Goal: Task Accomplishment & Management: Use online tool/utility

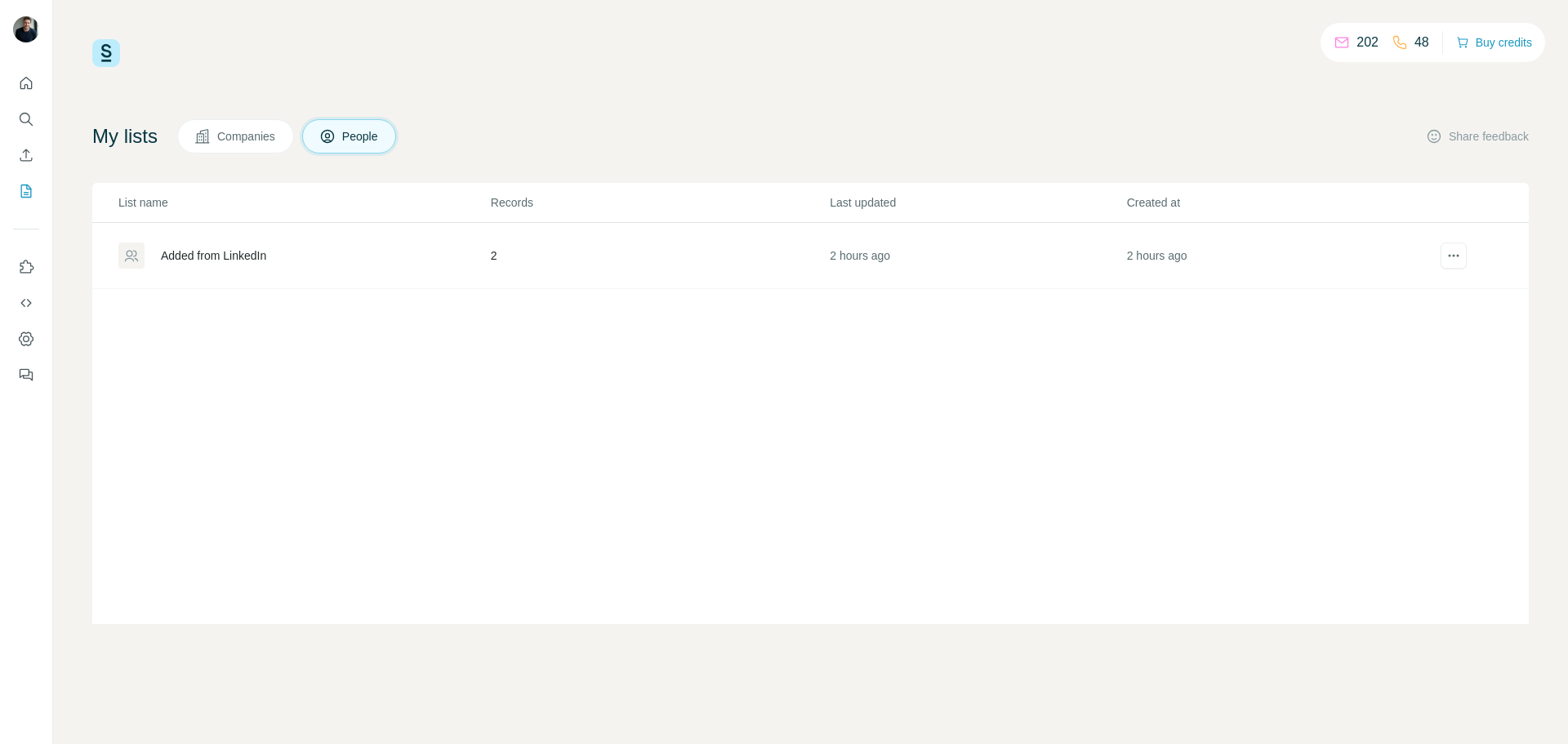
click at [217, 233] on td "Added from LinkedIn" at bounding box center [291, 256] width 398 height 66
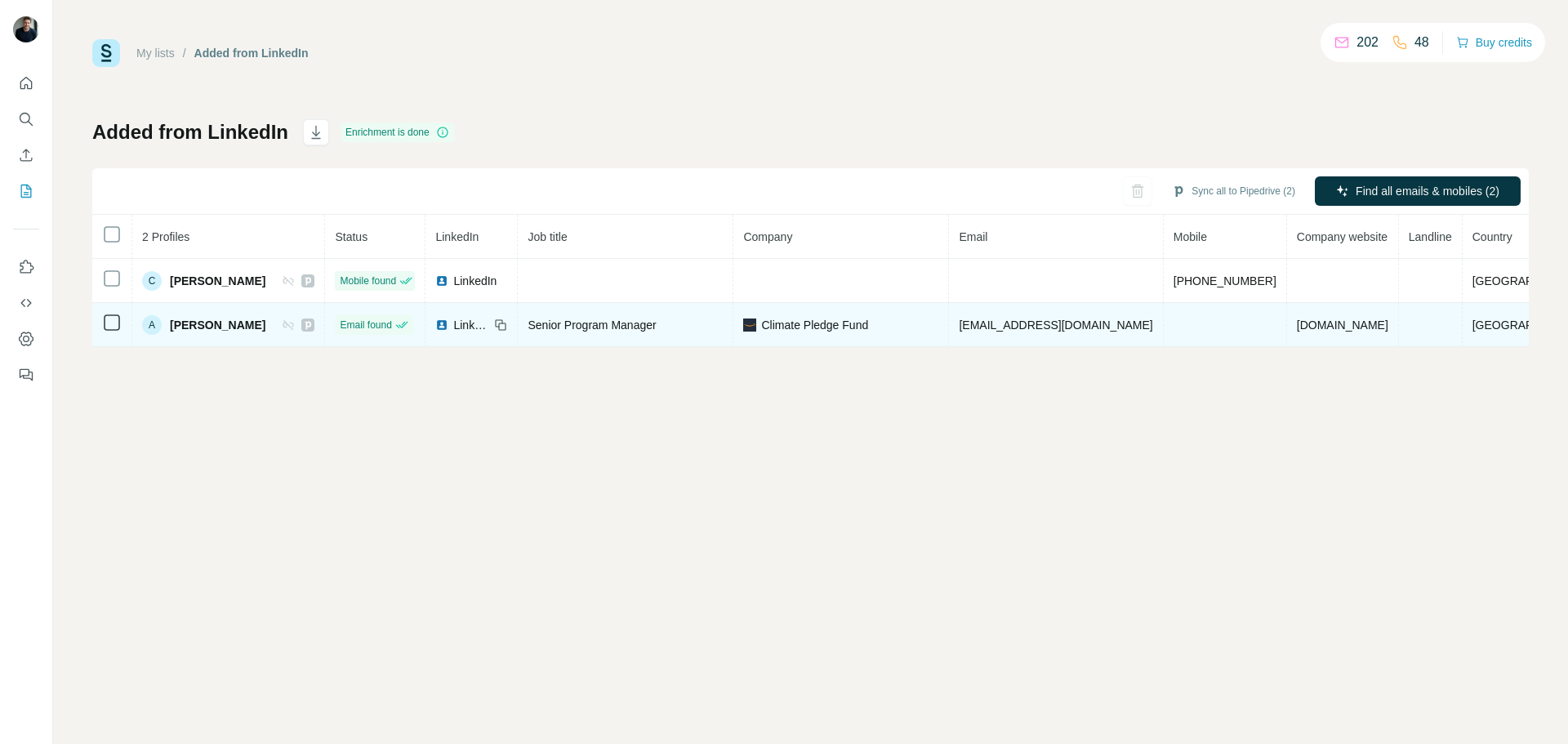
click at [846, 321] on span "Climate Pledge Fund" at bounding box center [814, 324] width 107 height 16
click at [655, 327] on span "Senior Program Manager" at bounding box center [591, 325] width 128 height 13
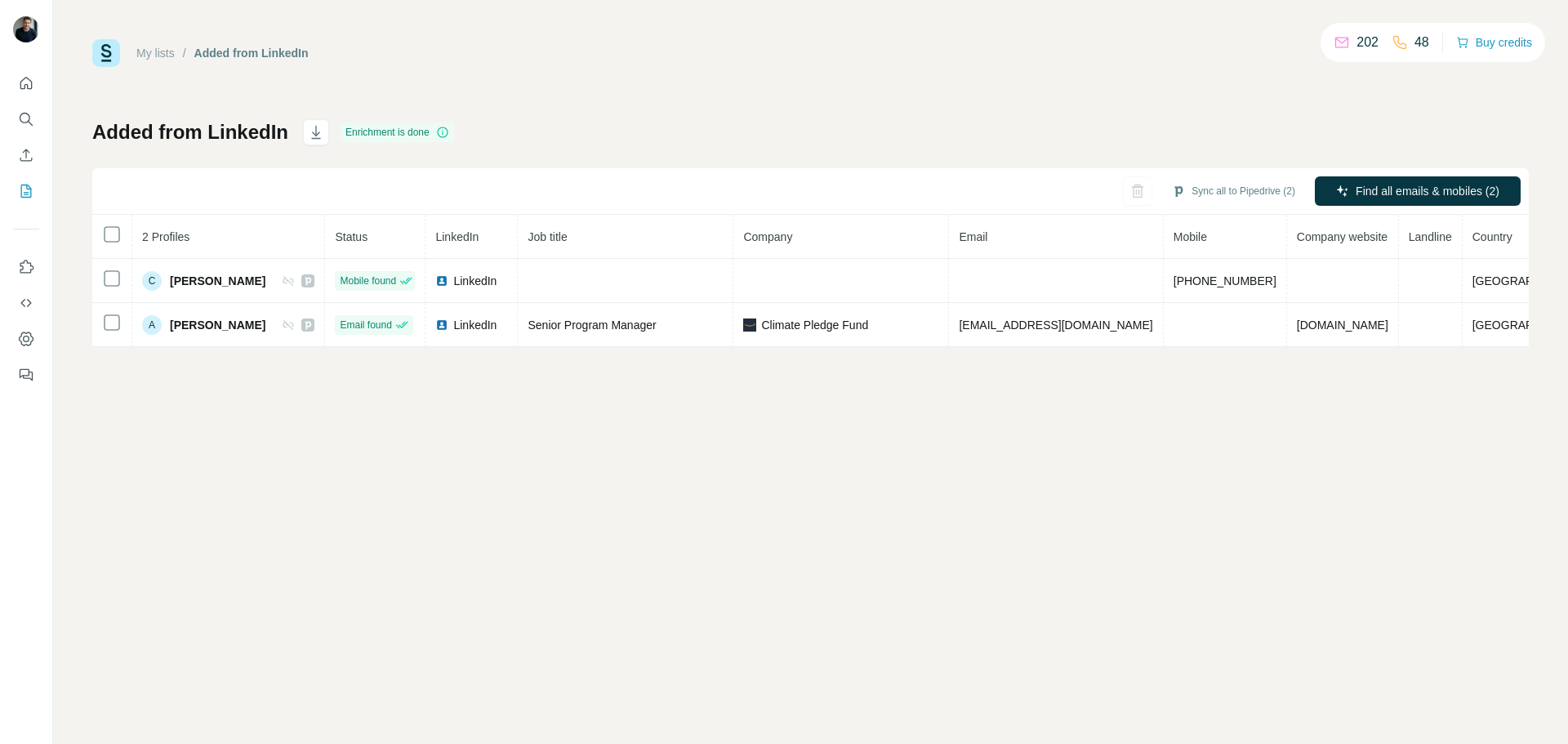
drag, startPoint x: 1340, startPoint y: 37, endPoint x: 1438, endPoint y: 37, distance: 98.0
click at [1438, 37] on div "202 48 Buy credits" at bounding box center [1433, 42] width 225 height 39
click at [1504, 42] on button "Buy credits" at bounding box center [1493, 42] width 76 height 22
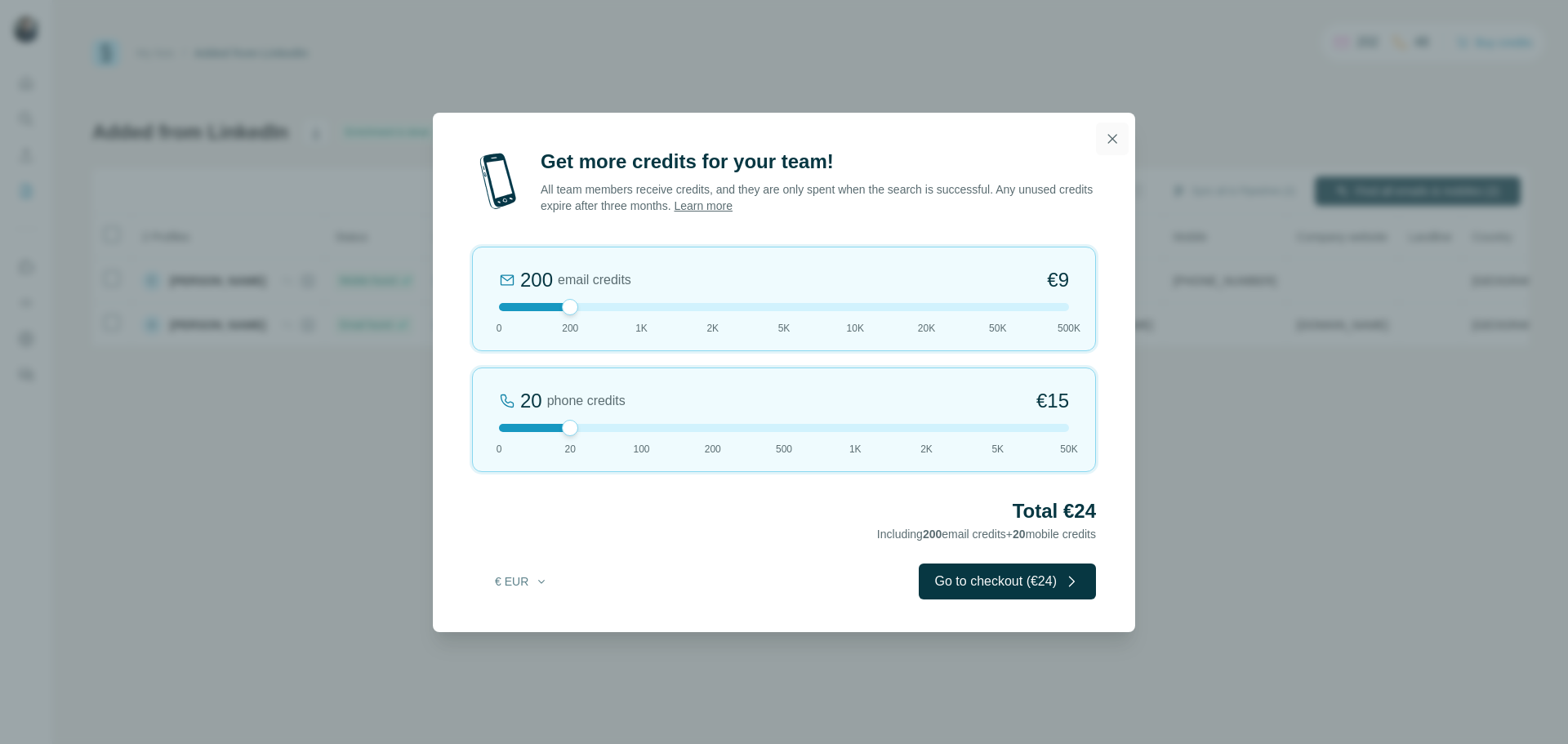
click at [1113, 137] on icon "button" at bounding box center [1112, 138] width 16 height 16
